Goal: Information Seeking & Learning: Learn about a topic

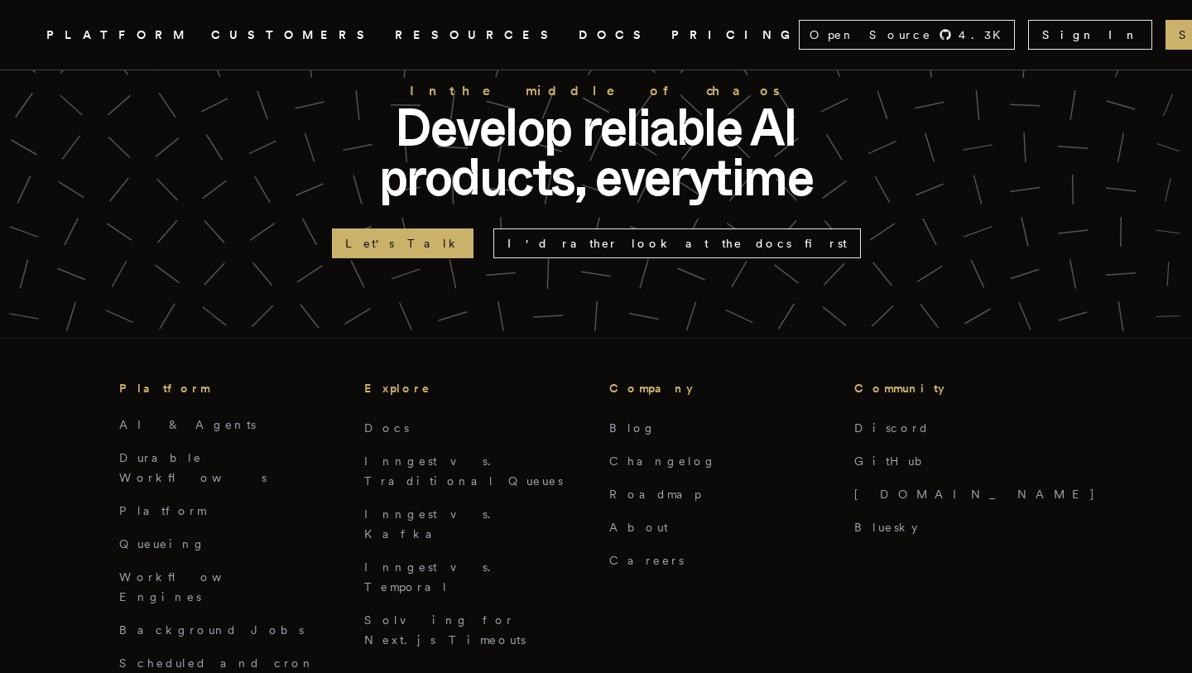
scroll to position [3593, 0]
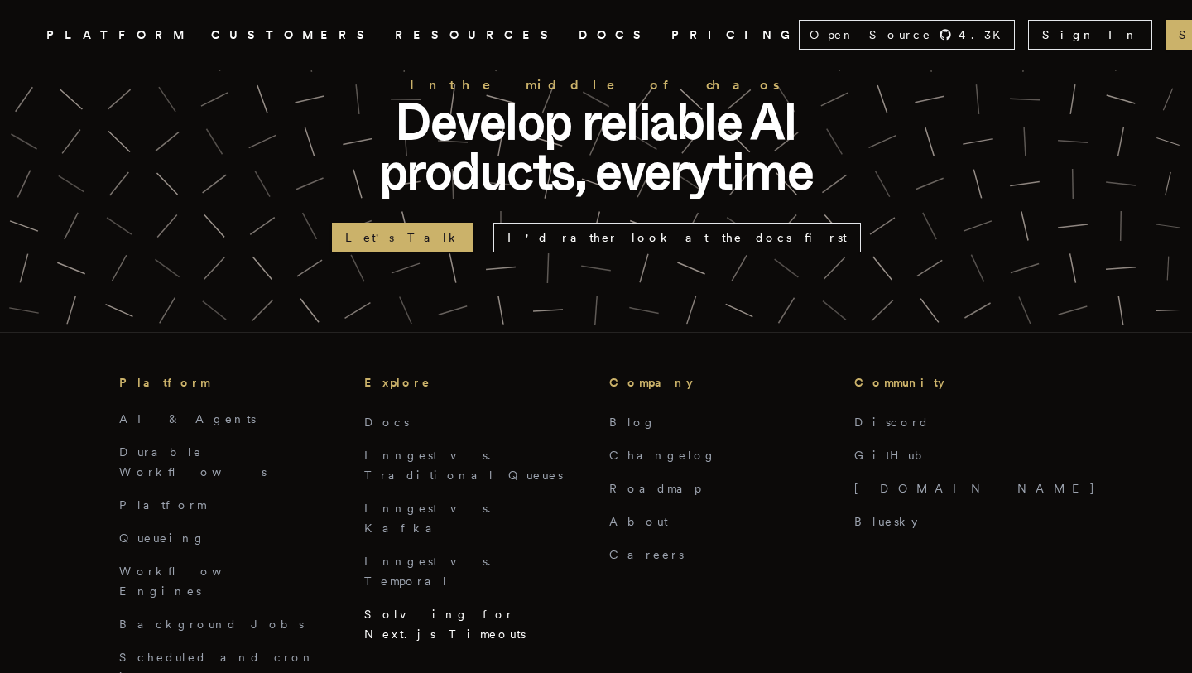
click at [428, 608] on link "Solving for Next.js Timeouts" at bounding box center [444, 624] width 161 height 33
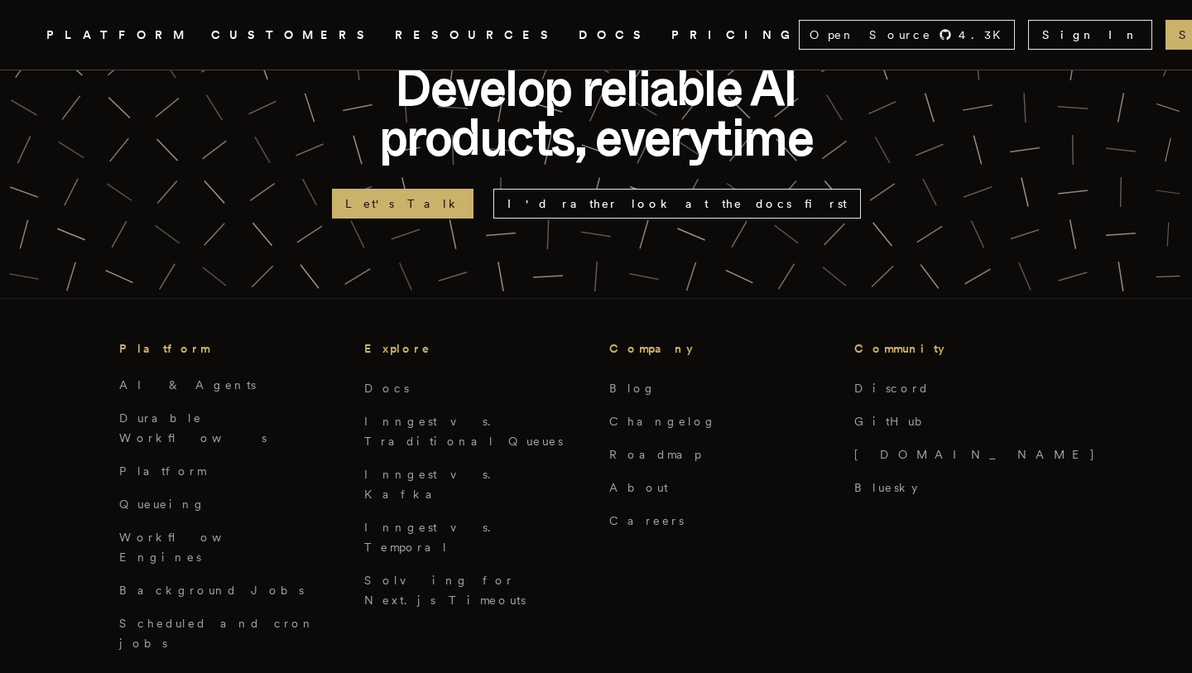
scroll to position [3628, 0]
click at [157, 497] on link "Queueing" at bounding box center [162, 503] width 87 height 13
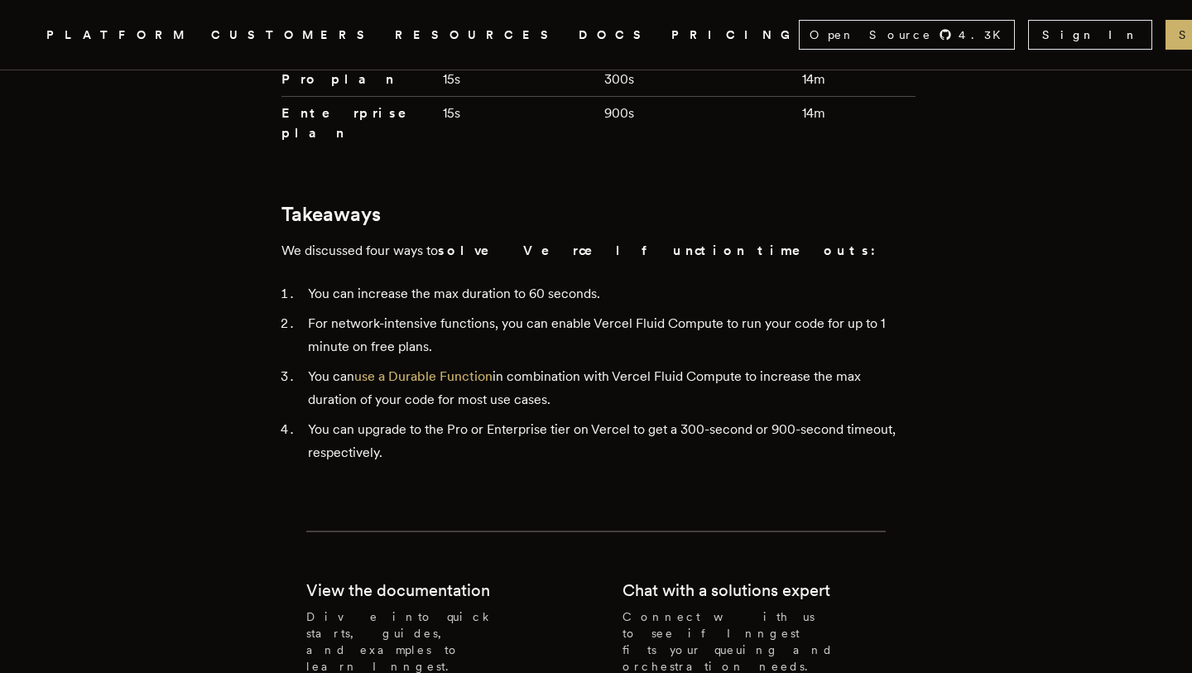
scroll to position [4132, 0]
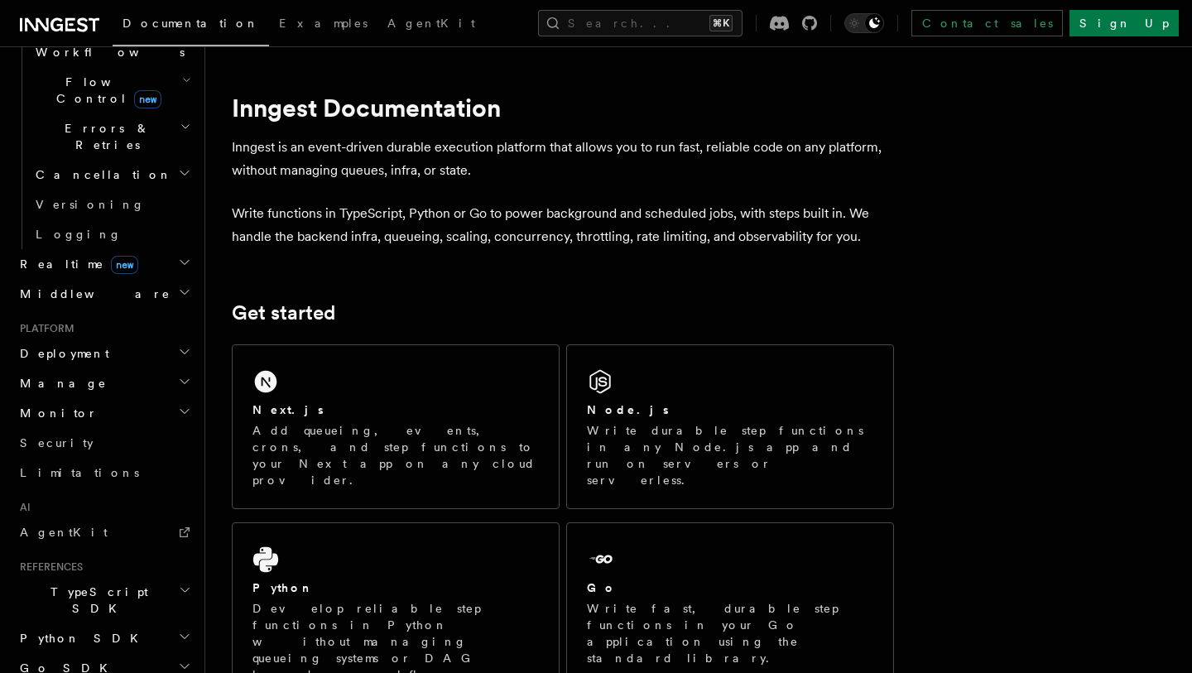
scroll to position [590, 0]
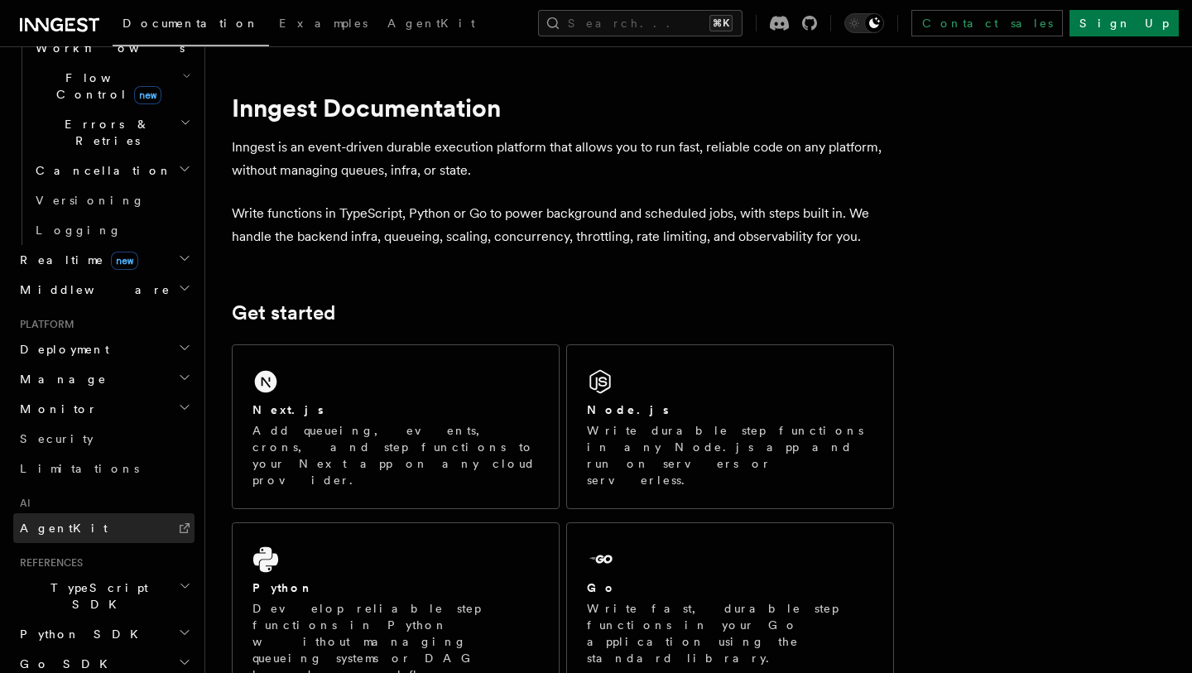
click at [100, 513] on link "AgentKit" at bounding box center [103, 528] width 181 height 30
